Goal: Information Seeking & Learning: Learn about a topic

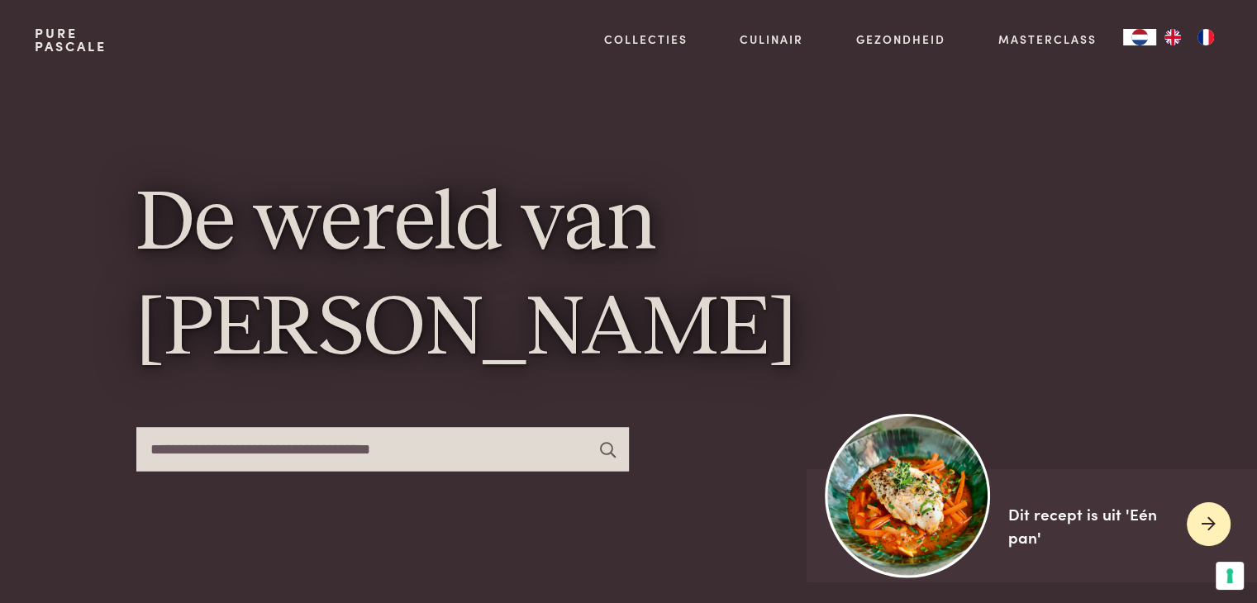
click at [955, 500] on img at bounding box center [908, 495] width 164 height 164
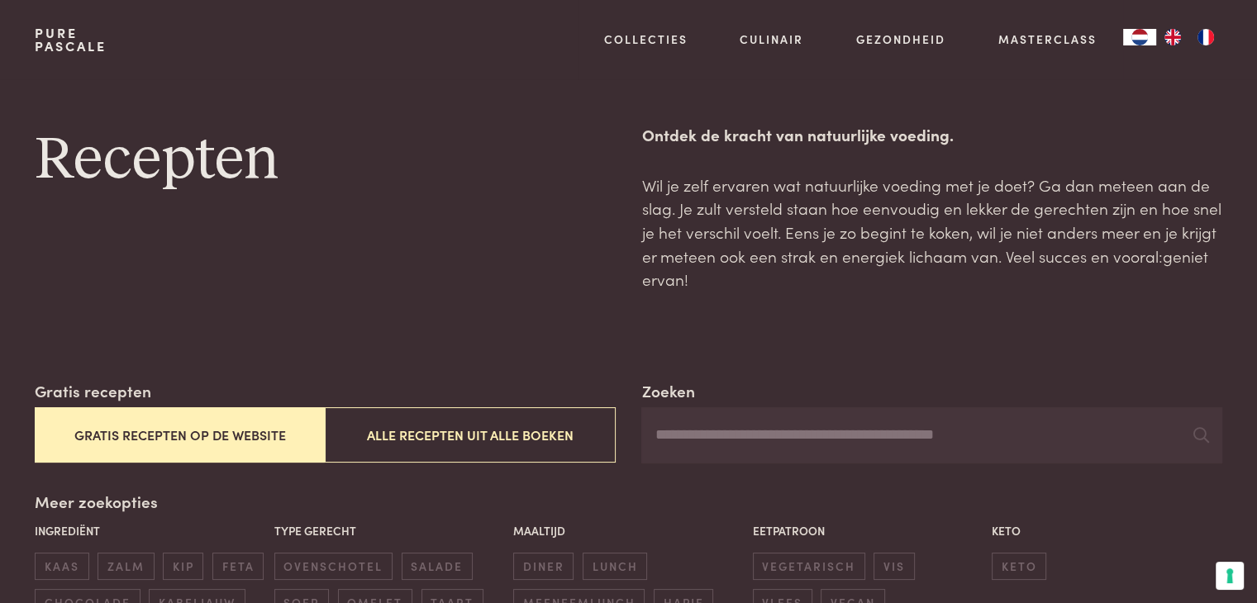
click at [243, 426] on button "Gratis recepten op de website" at bounding box center [180, 434] width 290 height 55
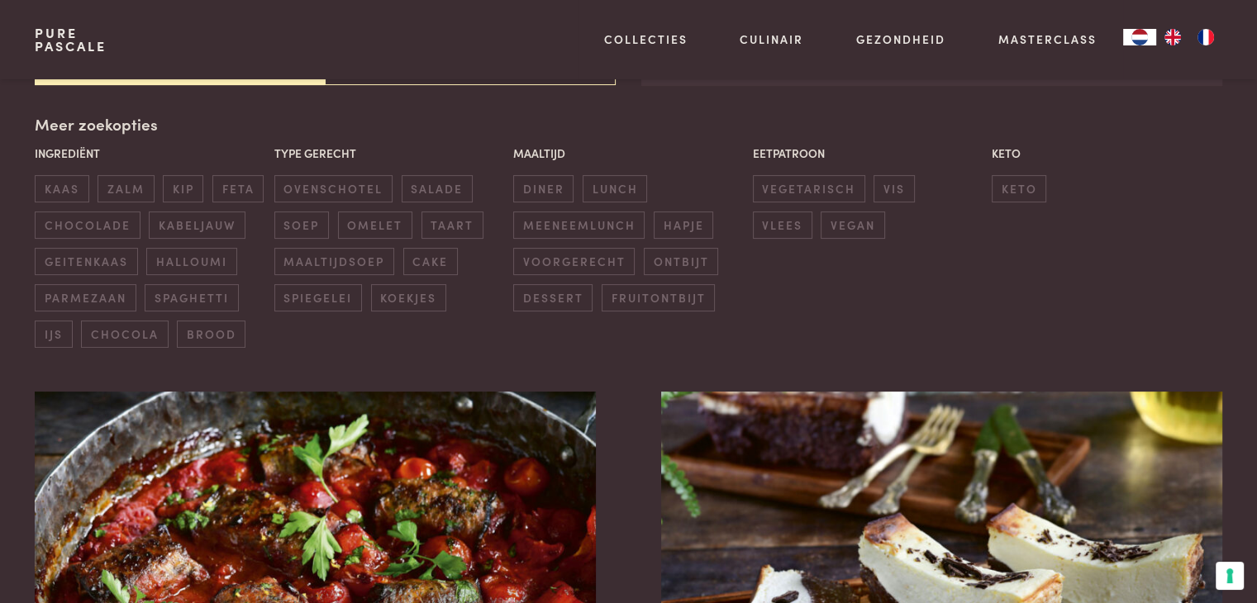
scroll to position [379, 0]
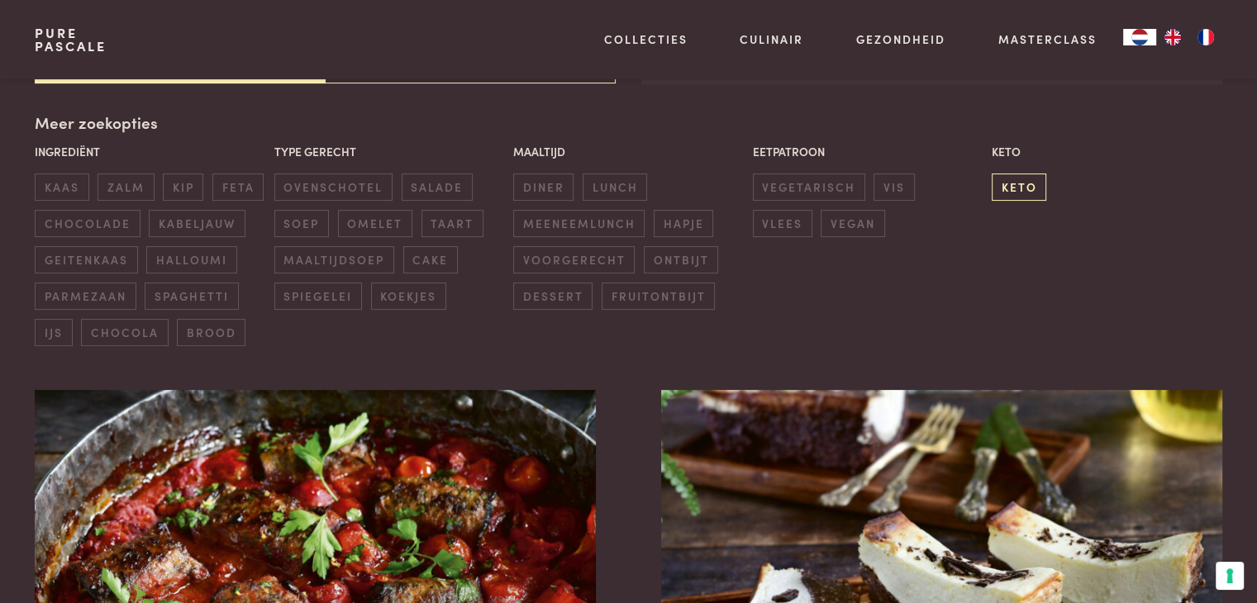
click at [1018, 189] on span "keto" at bounding box center [1019, 187] width 55 height 27
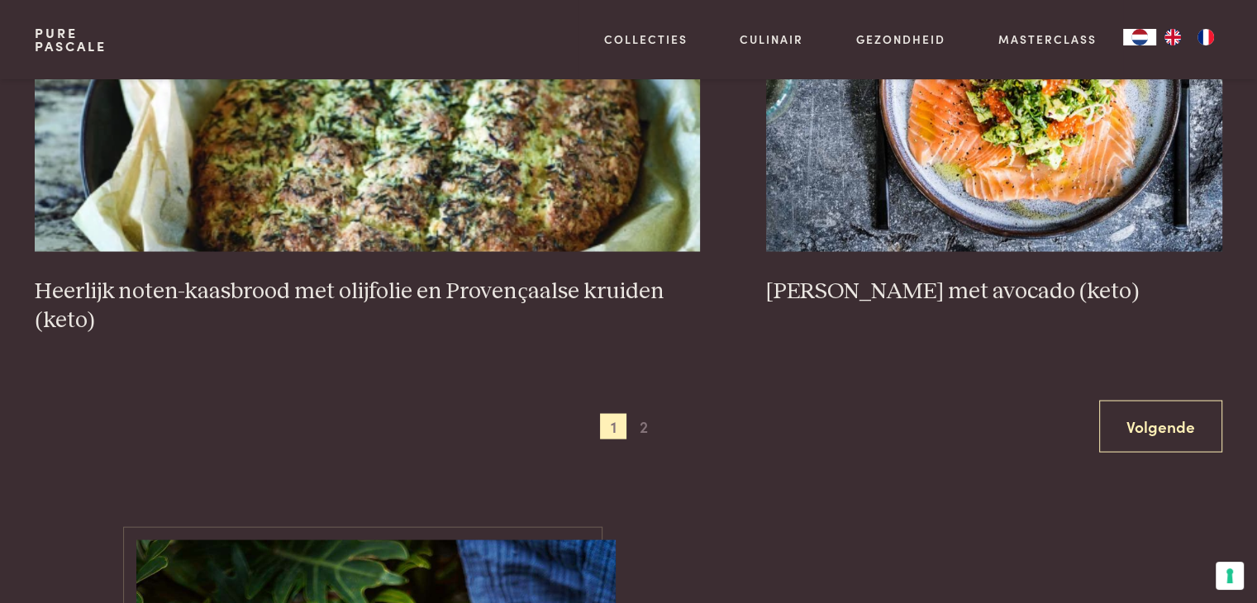
scroll to position [3170, 0]
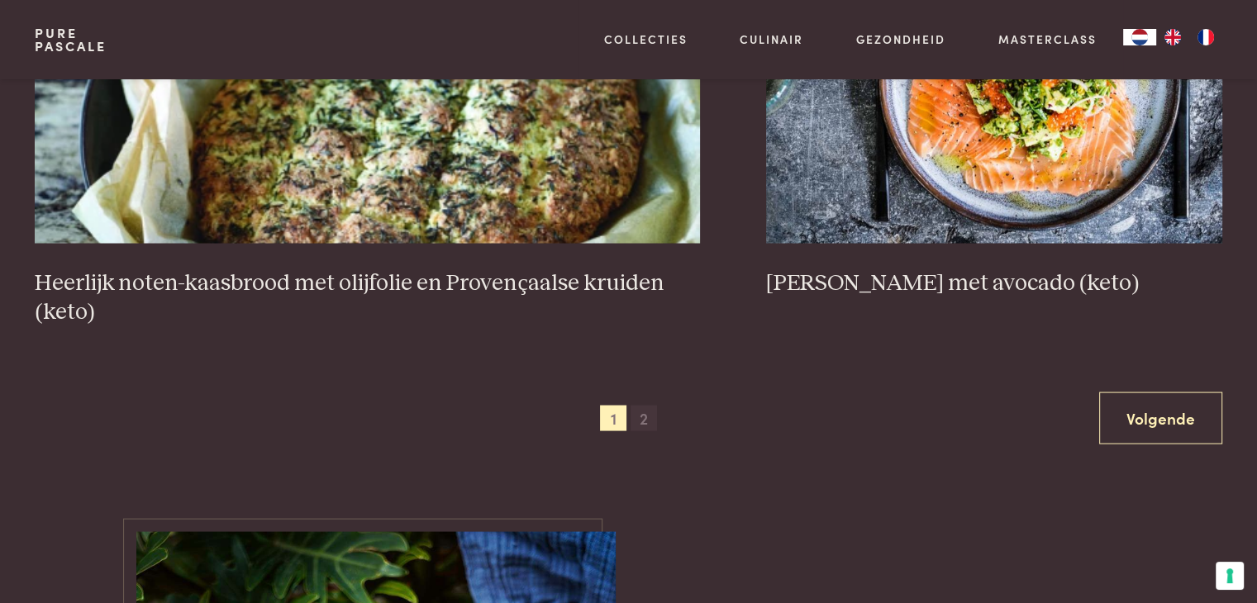
click at [645, 408] on span "2" at bounding box center [644, 419] width 26 height 26
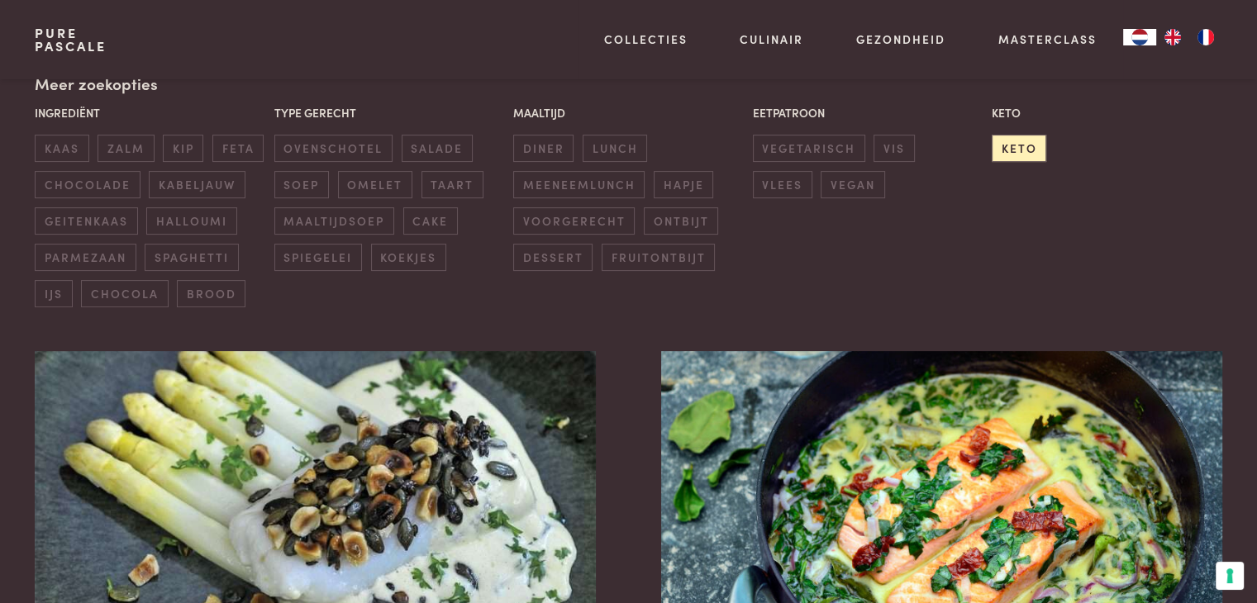
scroll to position [385, 0]
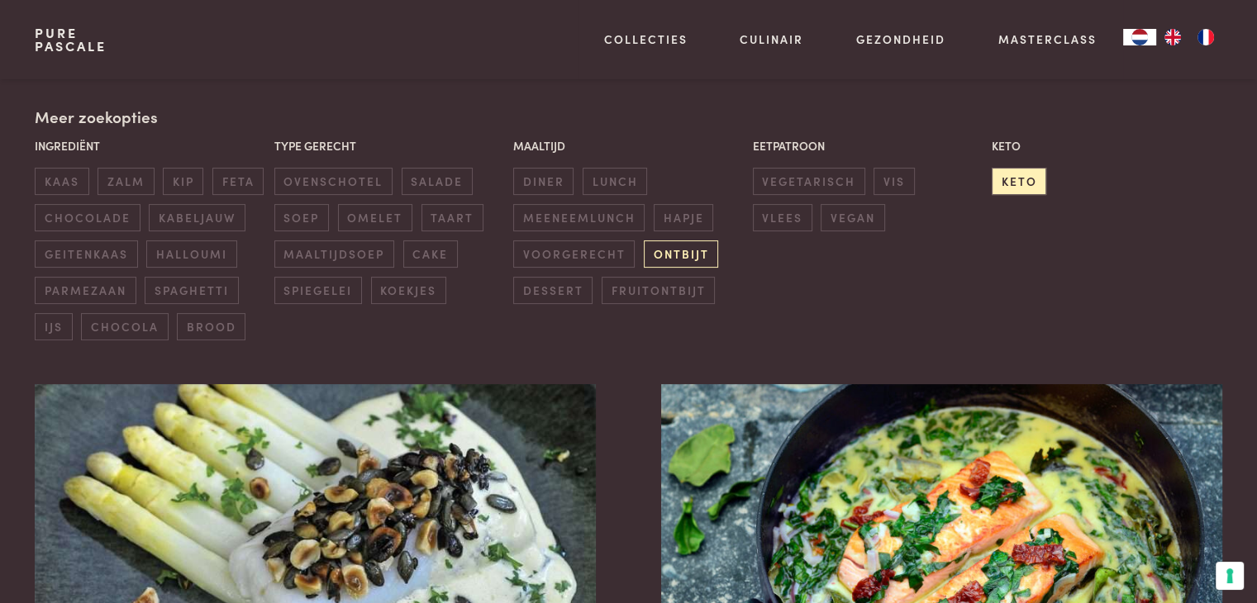
click at [678, 261] on span "ontbijt" at bounding box center [681, 253] width 74 height 27
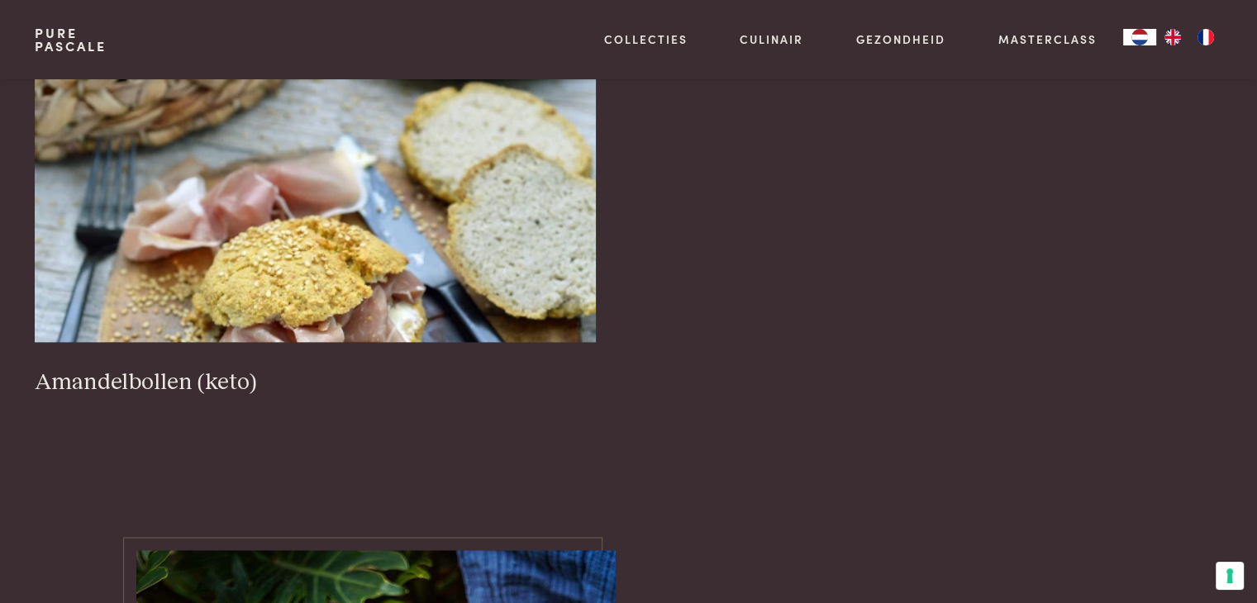
scroll to position [2015, 0]
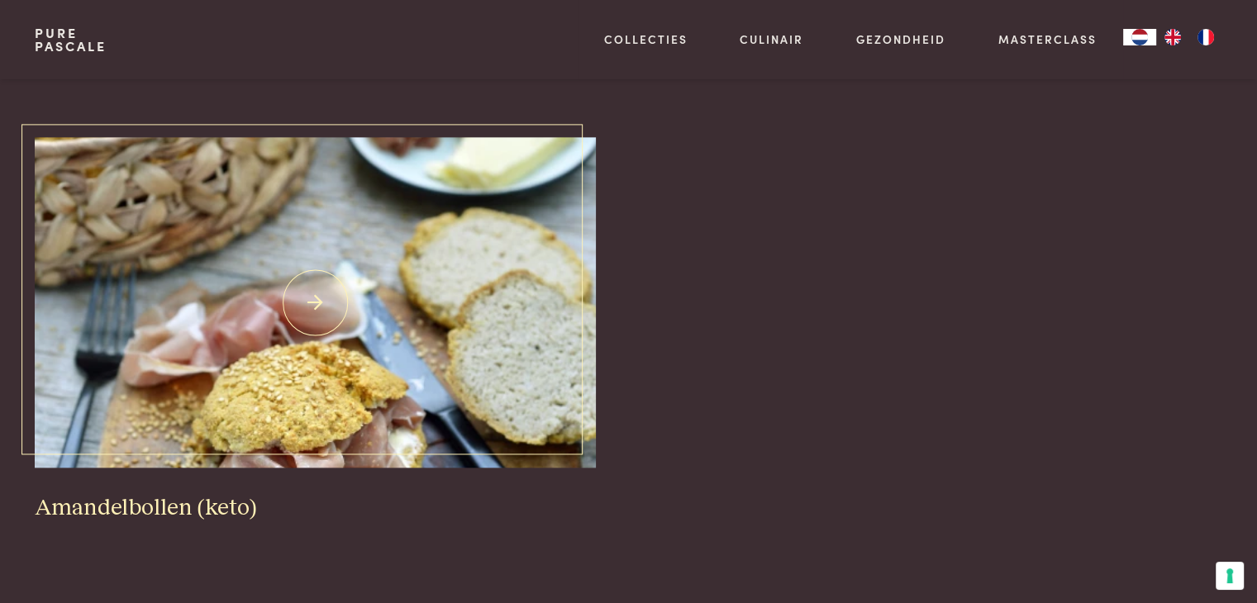
click at [149, 497] on h3 "Amandelbollen (keto)" at bounding box center [315, 508] width 560 height 29
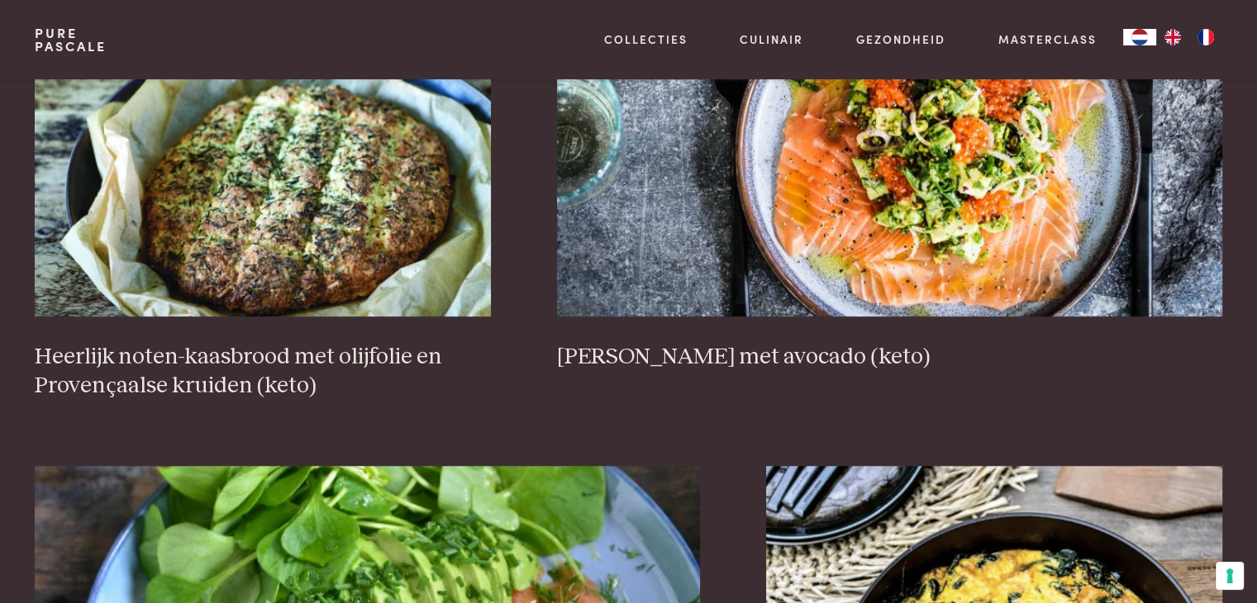
scroll to position [1226, 0]
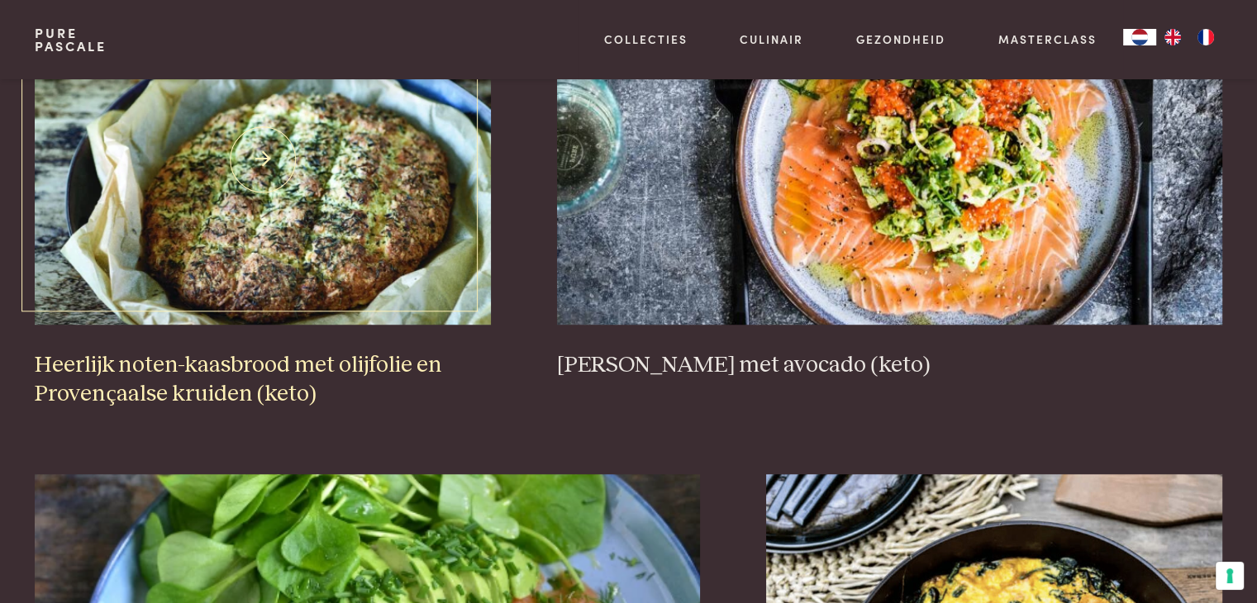
click at [296, 363] on h3 "Heerlijk noten-kaasbrood met olijfolie en Provençaalse kruiden (keto)" at bounding box center [263, 379] width 456 height 57
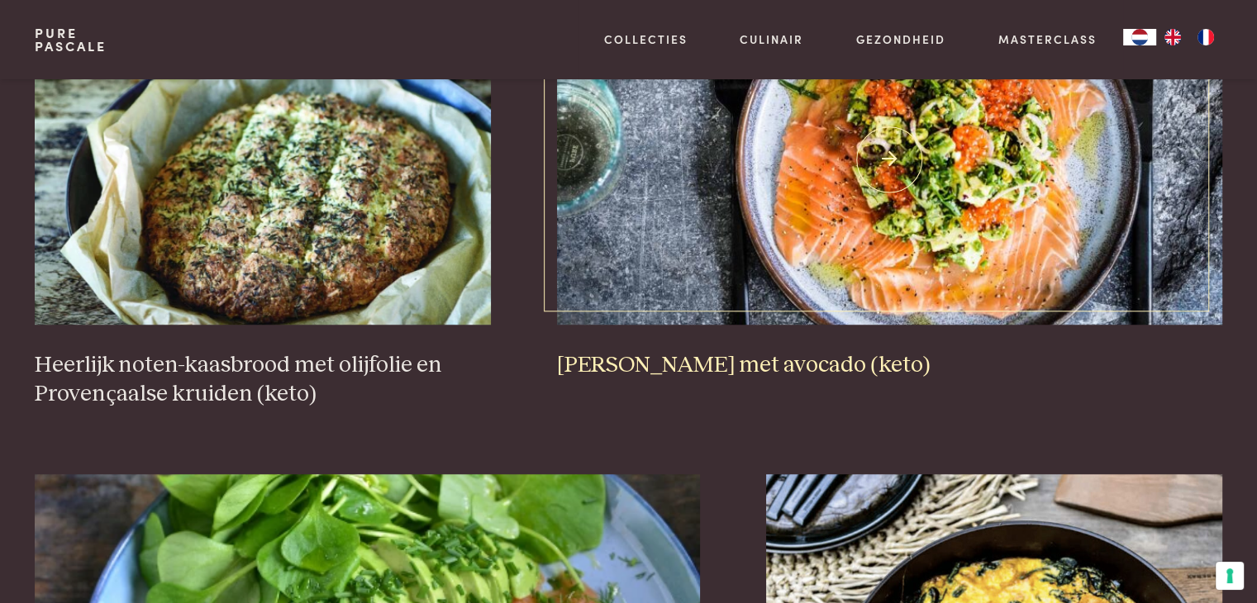
click at [669, 364] on h3 "Rauwe zalm met avocado (keto)" at bounding box center [889, 365] width 665 height 29
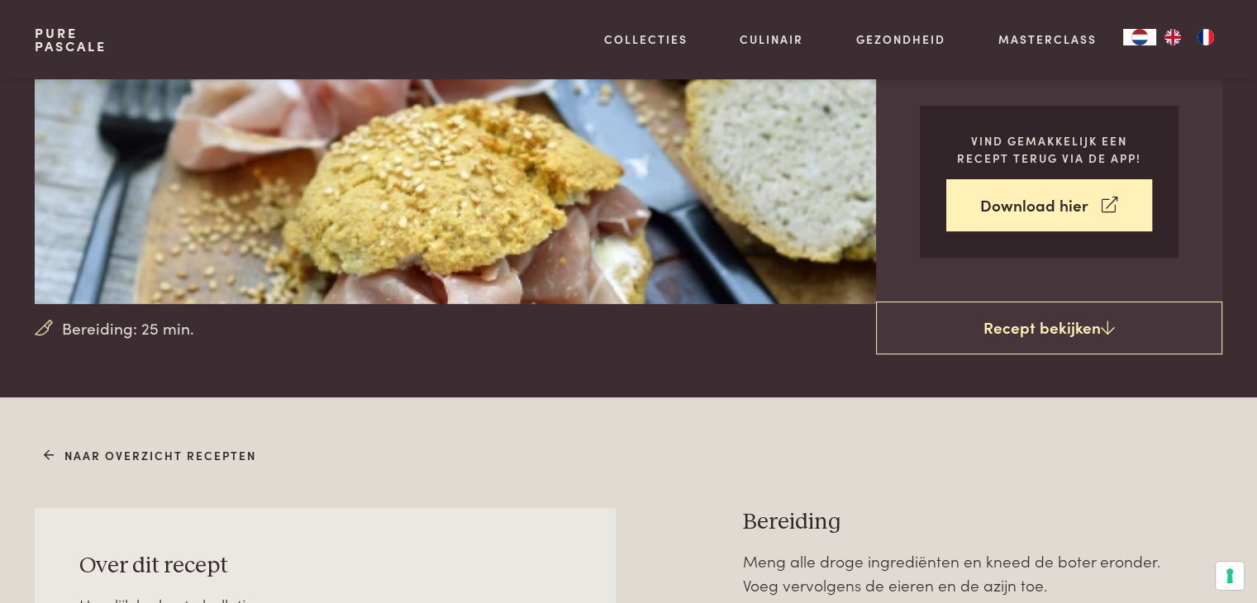
scroll to position [314, 0]
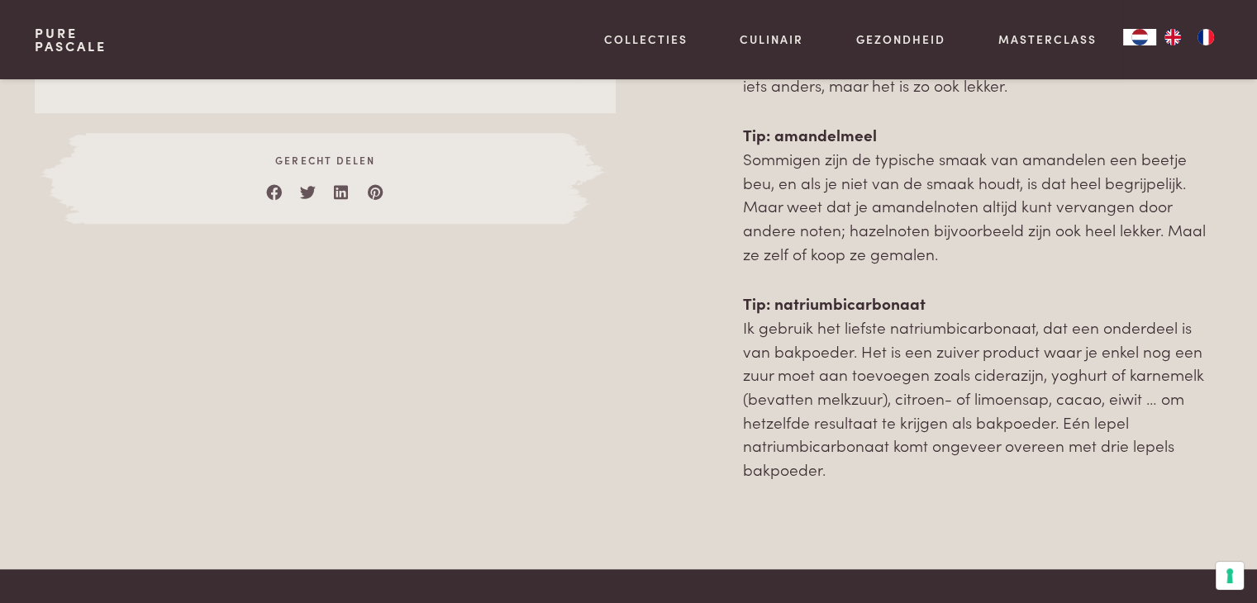
scroll to position [1472, 0]
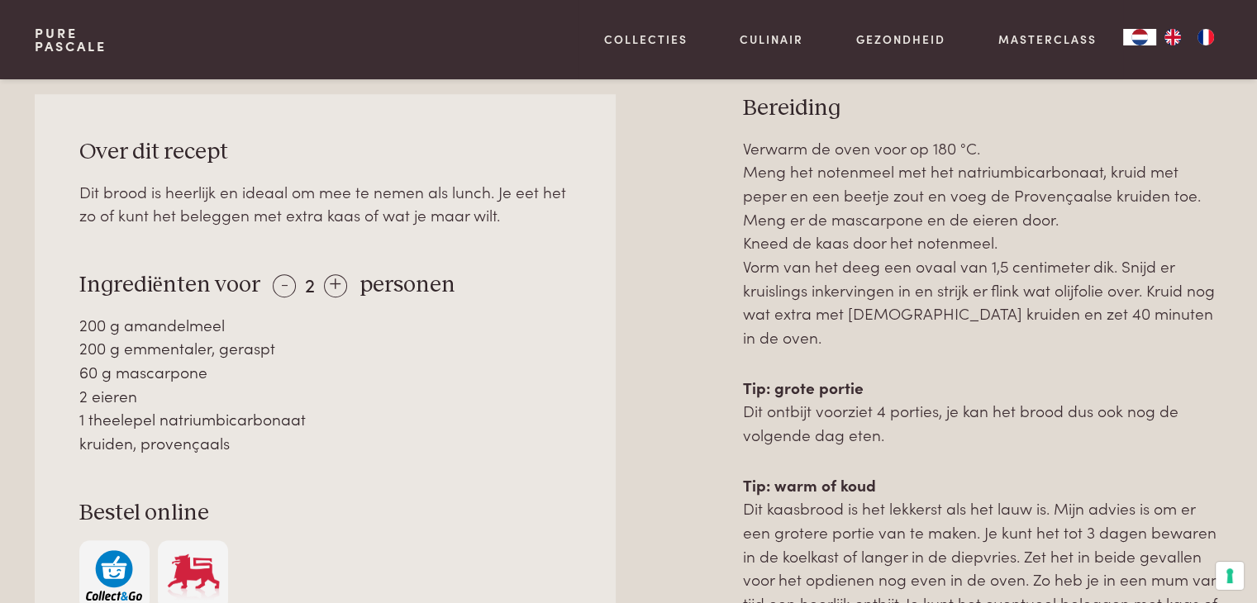
scroll to position [893, 0]
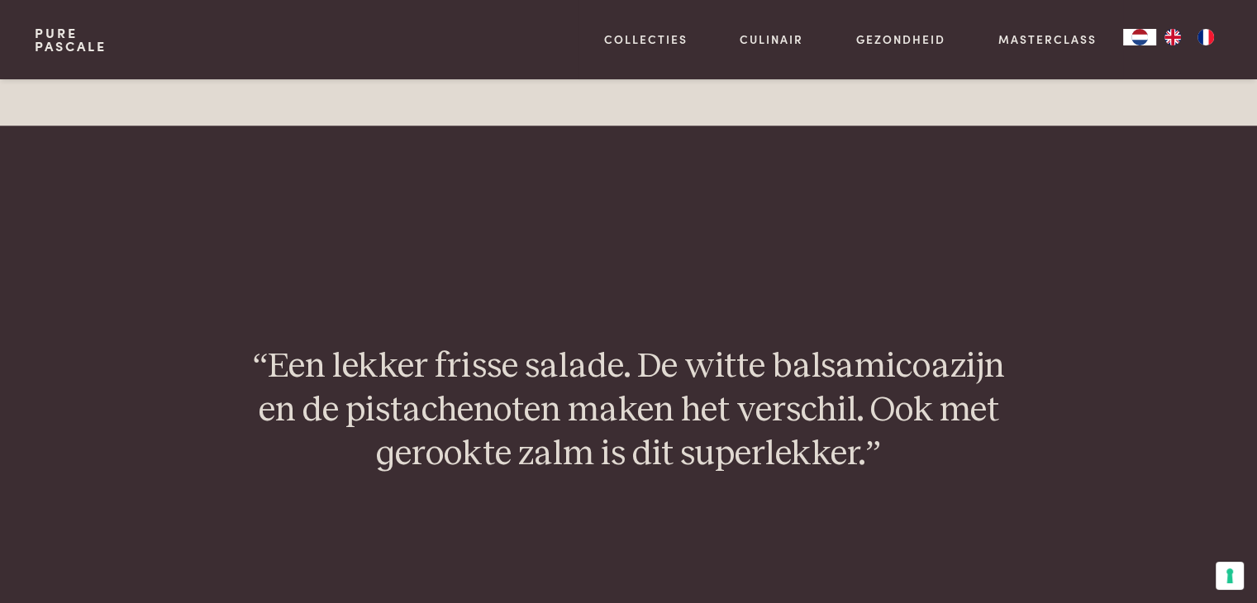
scroll to position [1546, 0]
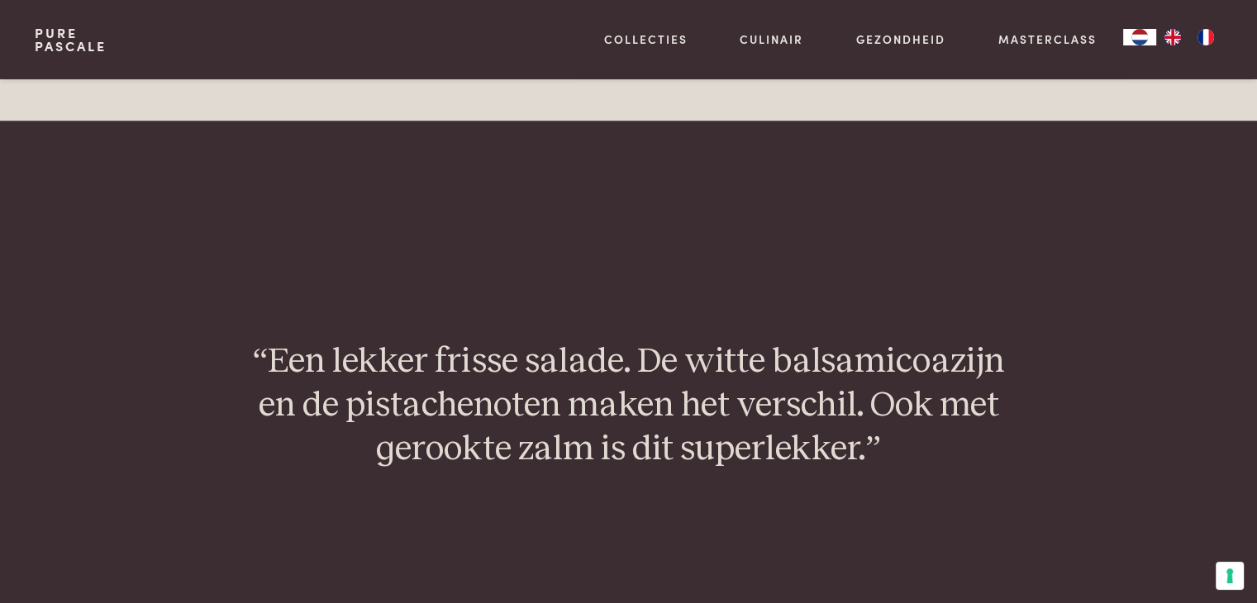
click at [1248, 297] on section "“Een lekker frisse salade. De witte balsamicoazijn en de pistachenoten maken he…" at bounding box center [628, 407] width 1257 height 220
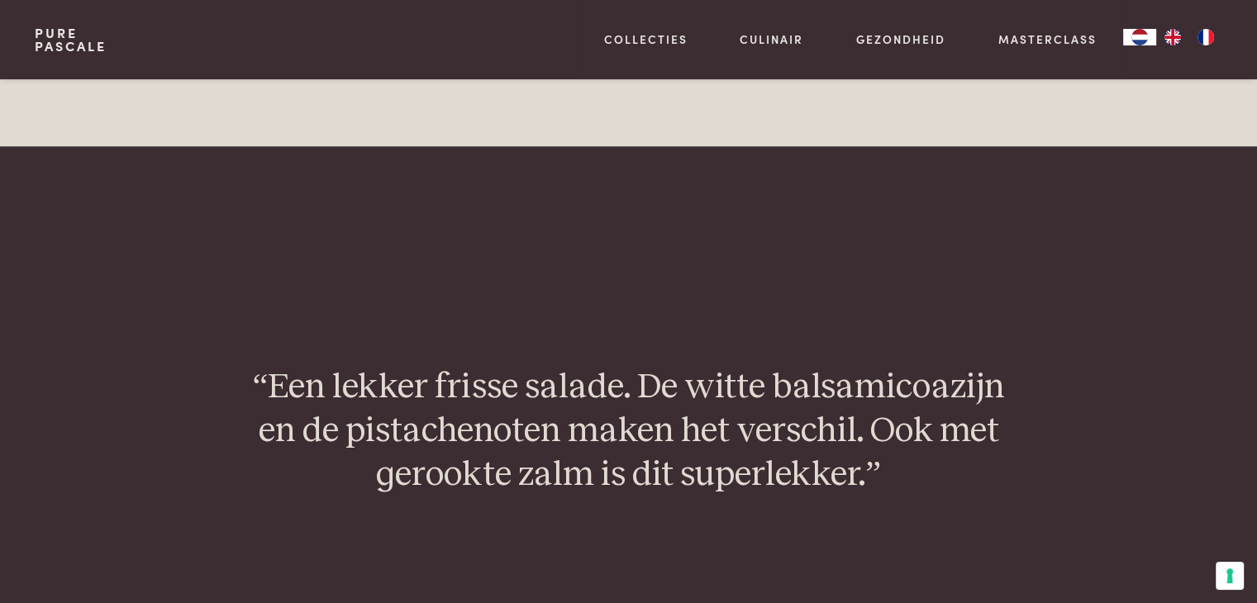
scroll to position [1526, 0]
